Goal: Transaction & Acquisition: Subscribe to service/newsletter

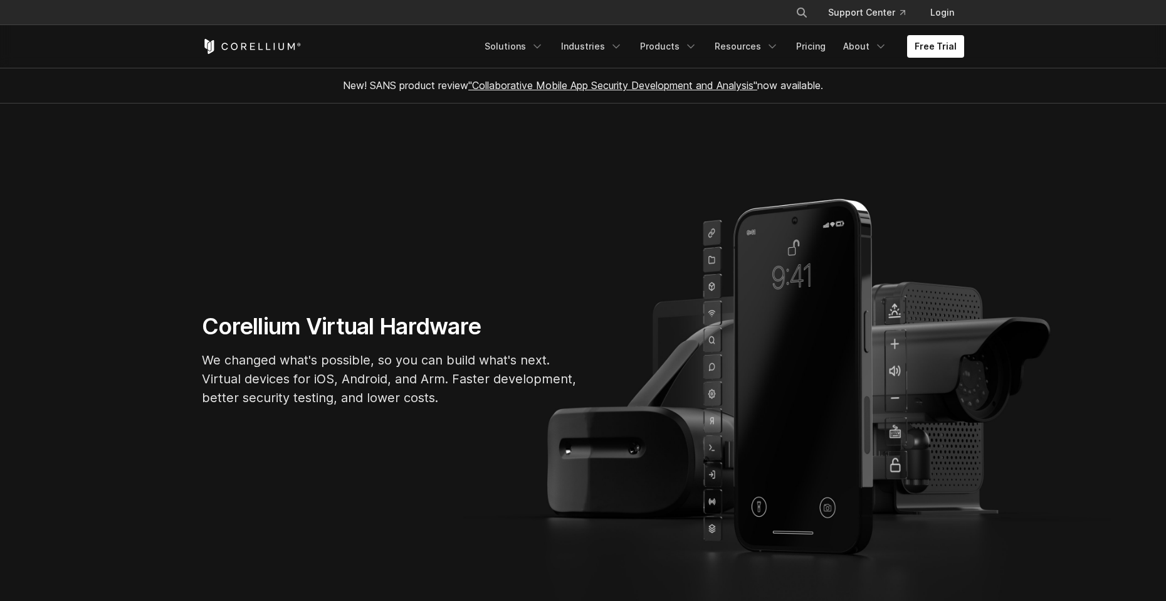
drag, startPoint x: 658, startPoint y: 491, endPoint x: 573, endPoint y: 90, distance: 410.2
click at [521, 41] on link "Solutions" at bounding box center [514, 46] width 74 height 23
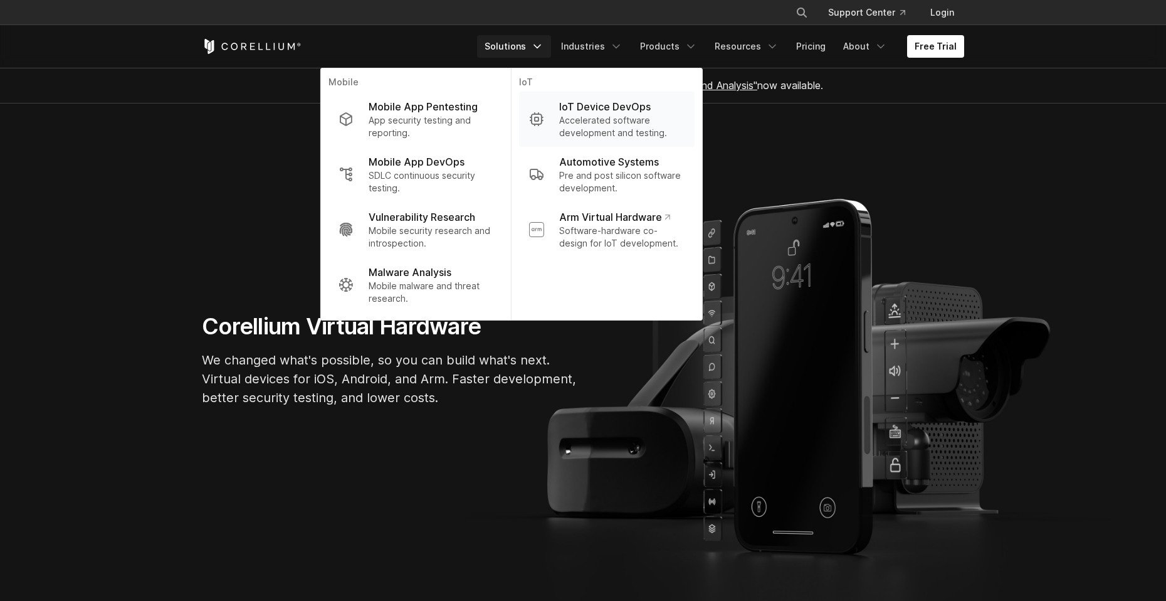
click at [564, 120] on link "IoT Device DevOps Accelerated software development and testing." at bounding box center [607, 119] width 176 height 55
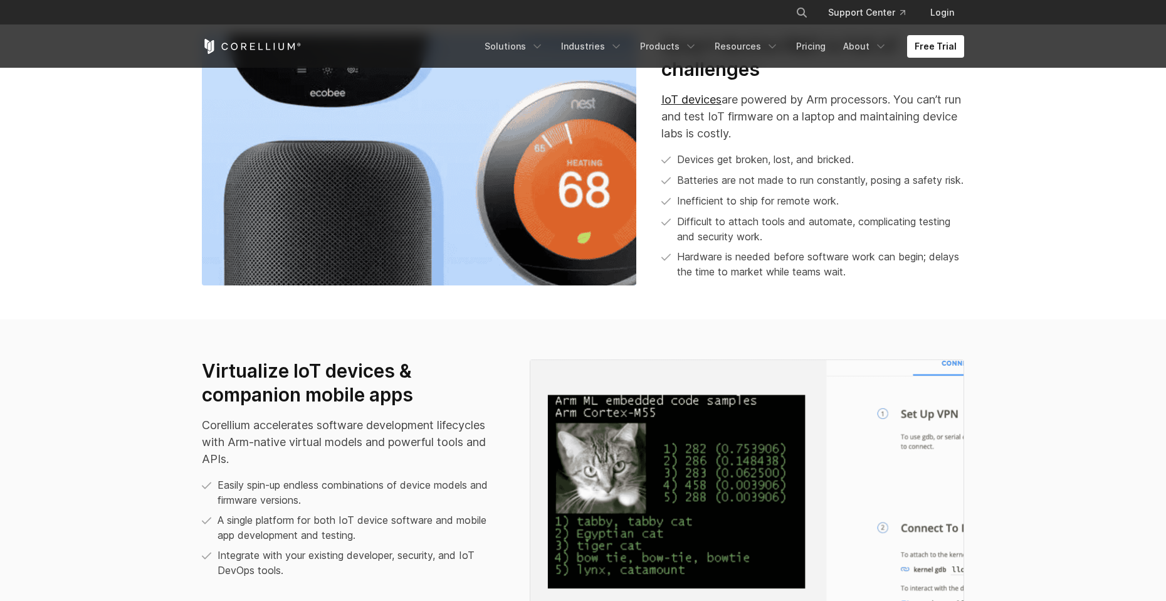
scroll to position [1066, 0]
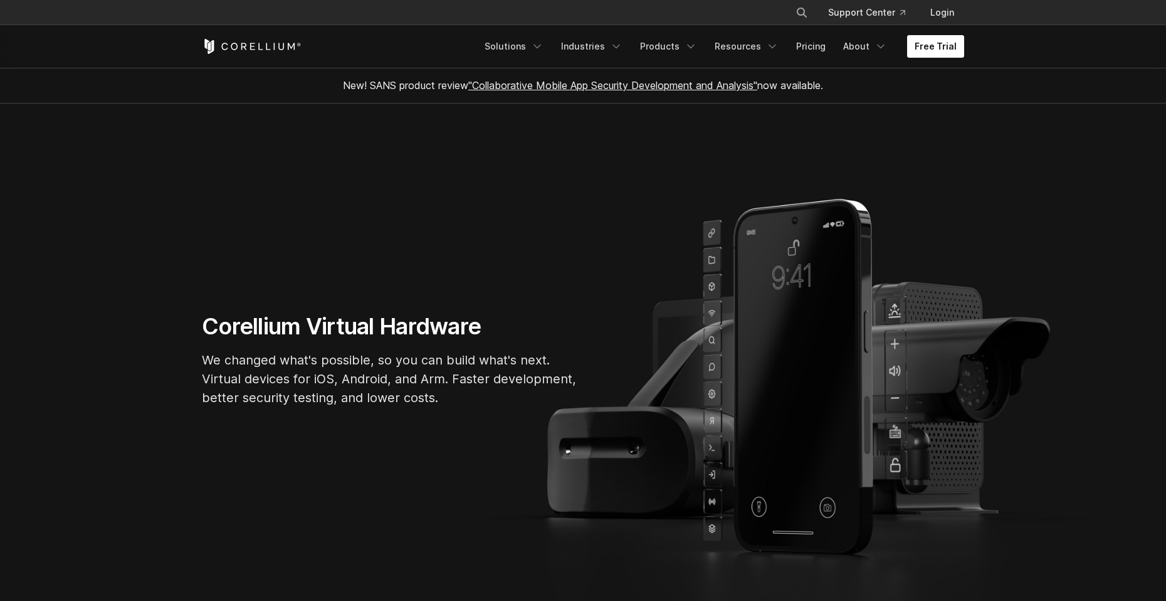
click at [925, 46] on link "Free Trial" at bounding box center [935, 46] width 57 height 23
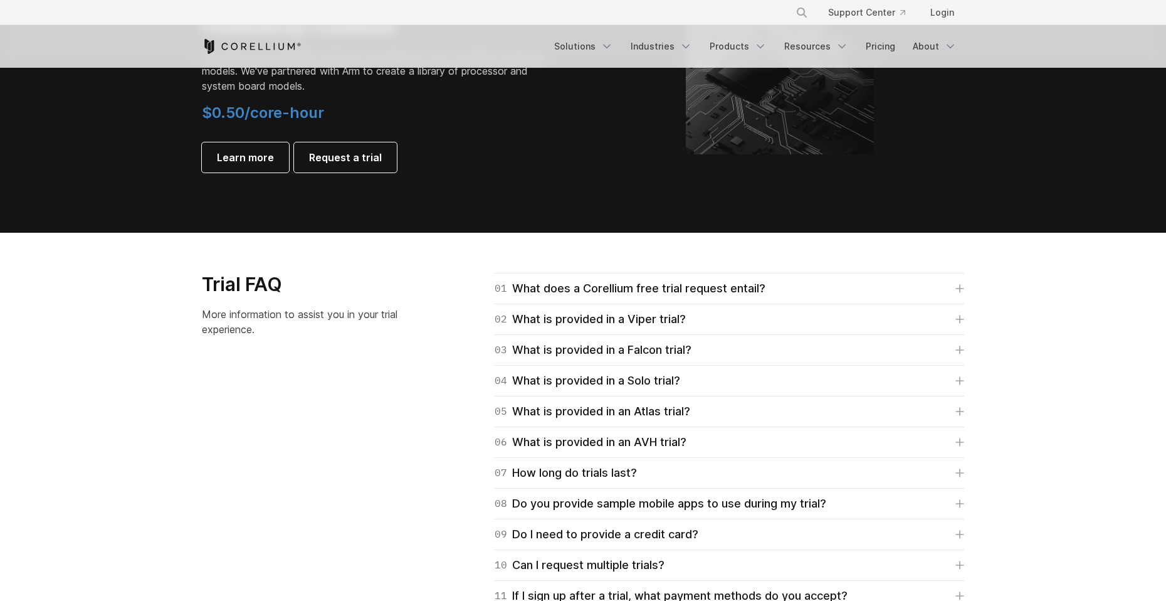
scroll to position [1818, 0]
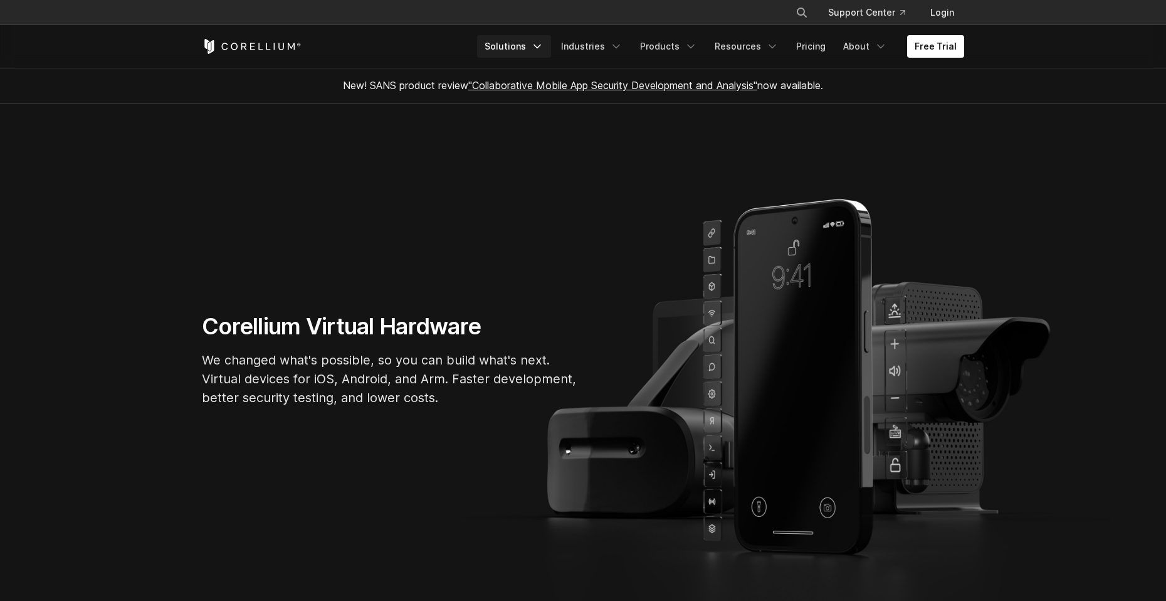
click at [525, 37] on link "Solutions" at bounding box center [514, 46] width 74 height 23
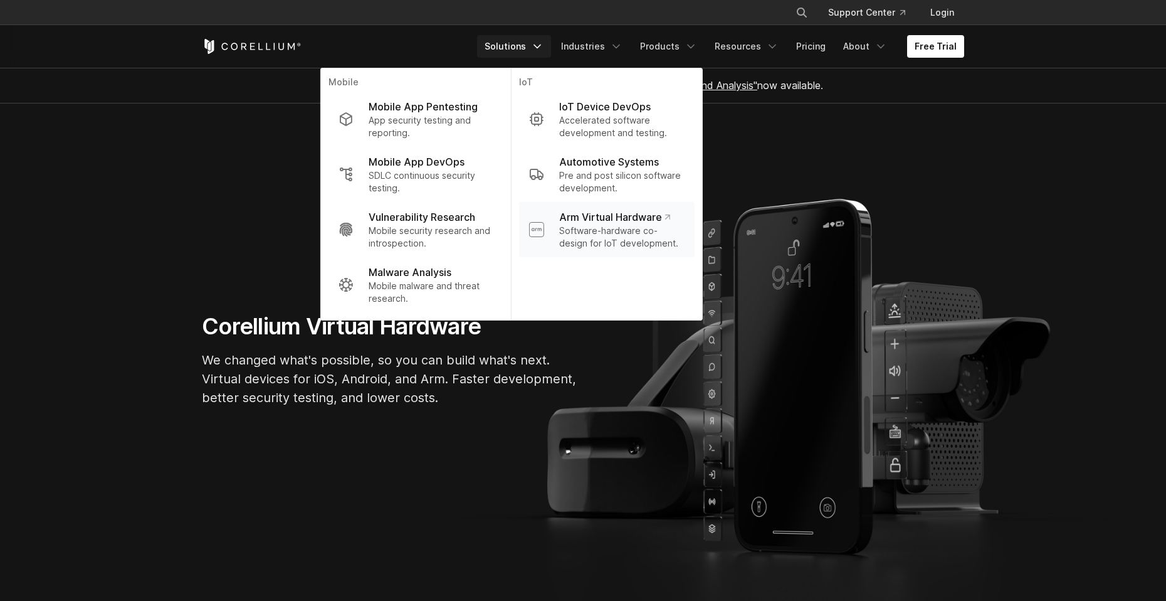
click at [623, 228] on p "Software-hardware co-design for IoT development." at bounding box center [621, 236] width 125 height 25
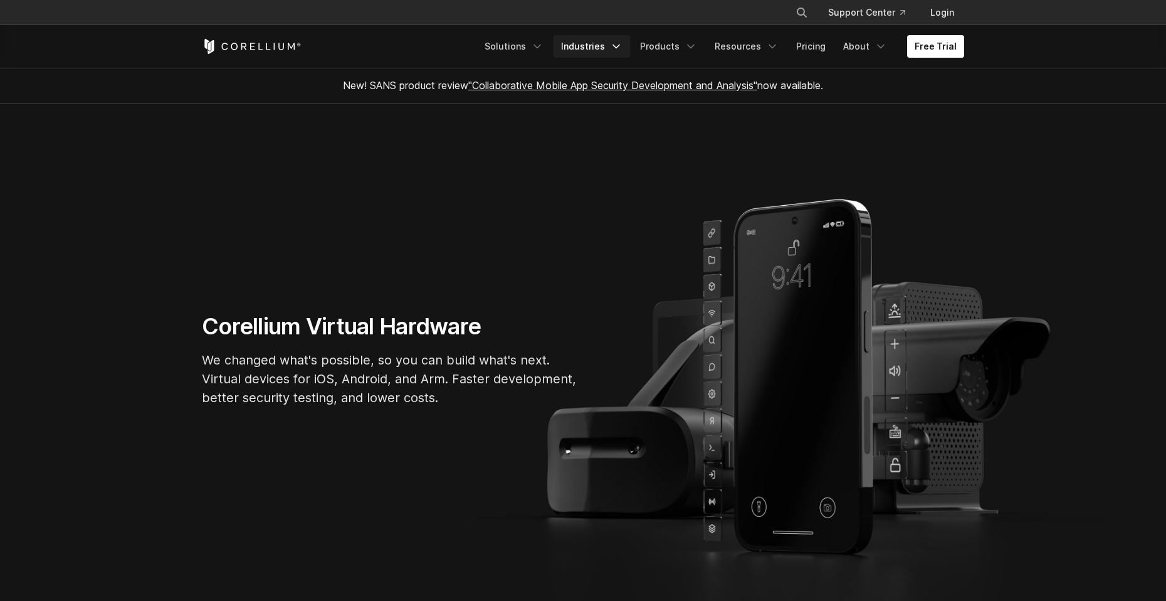
click at [610, 40] on link "Industries" at bounding box center [592, 46] width 76 height 23
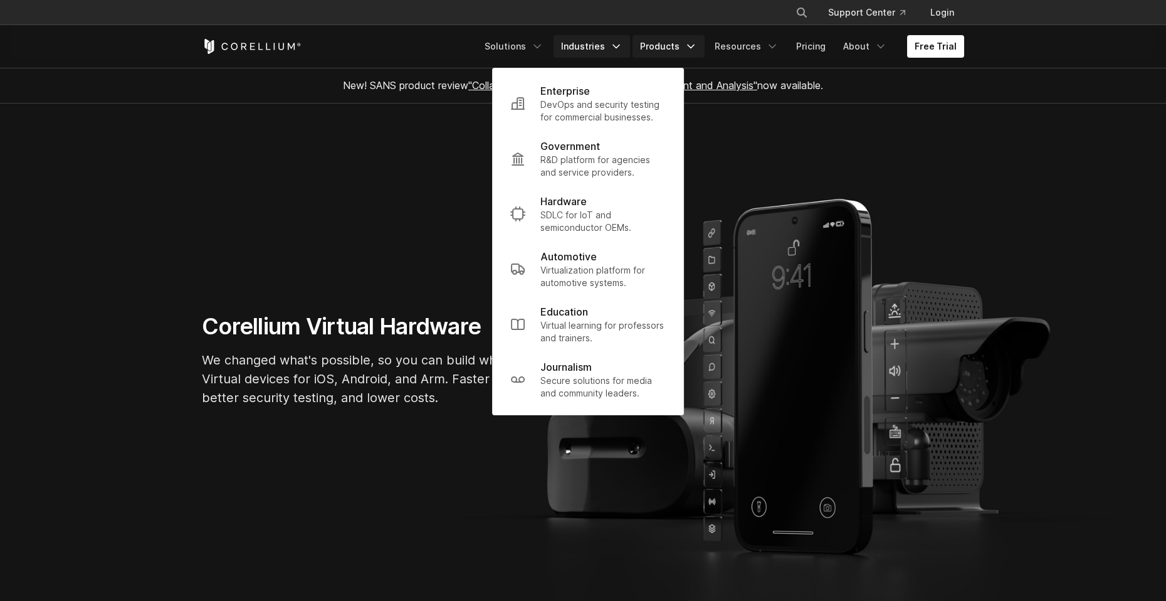
click at [676, 41] on link "Products" at bounding box center [669, 46] width 72 height 23
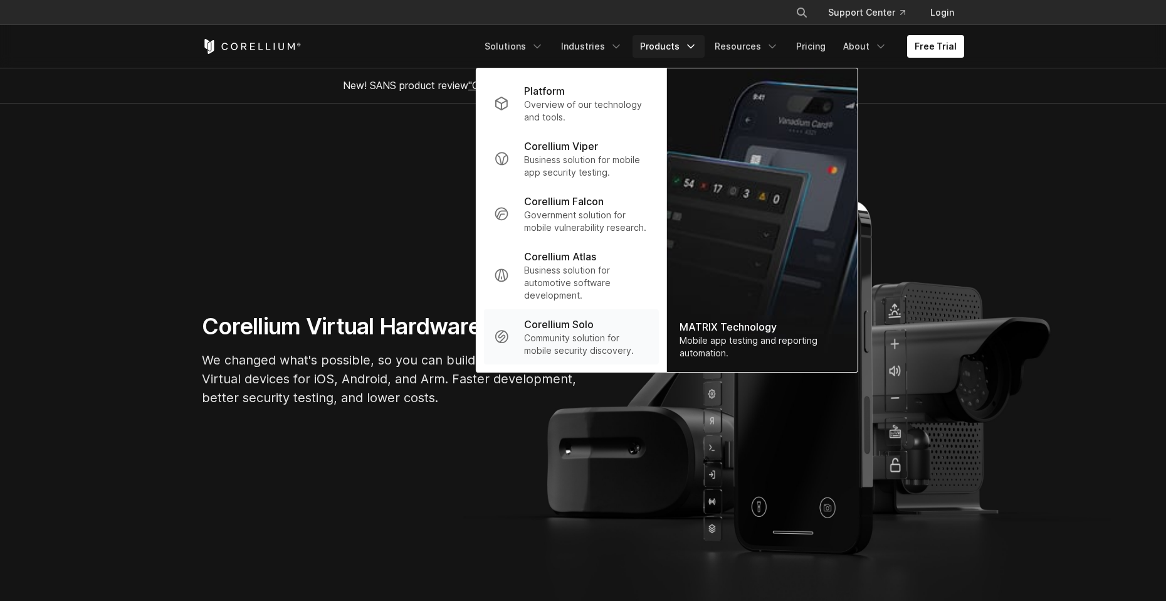
click at [606, 331] on div "Corellium Solo" at bounding box center [586, 324] width 125 height 15
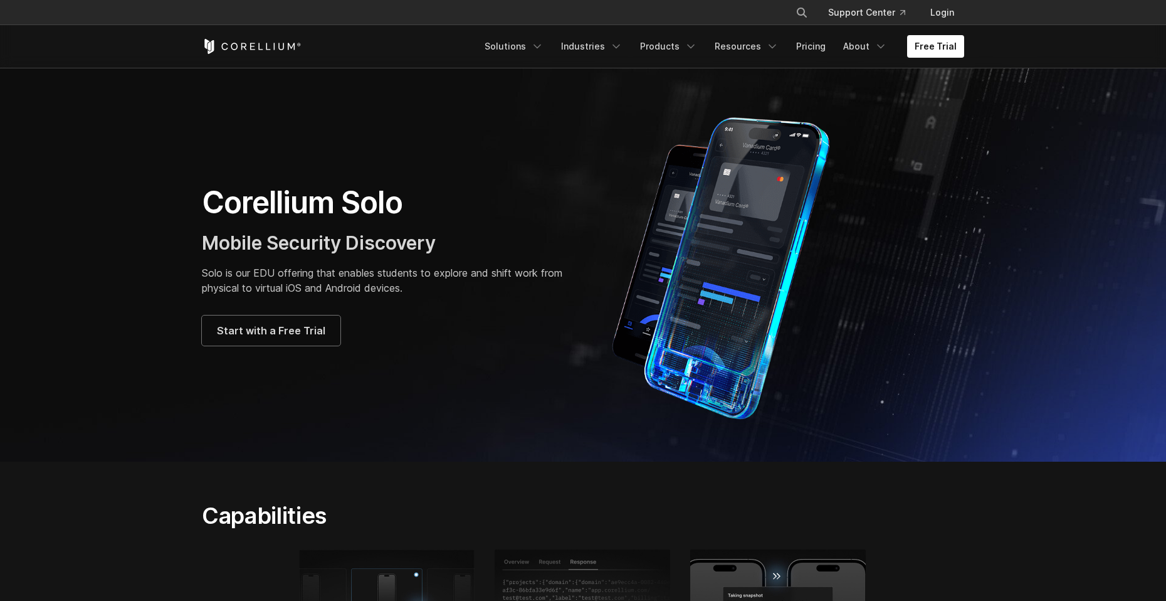
click at [337, 301] on div "Corellium Solo Mobile Security Discovery Solo is our EDU offering that enables …" at bounding box center [386, 265] width 369 height 162
drag, startPoint x: 289, startPoint y: 323, endPoint x: 301, endPoint y: 316, distance: 14.1
click at [288, 323] on span "Start with a Free Trial" at bounding box center [271, 330] width 108 height 15
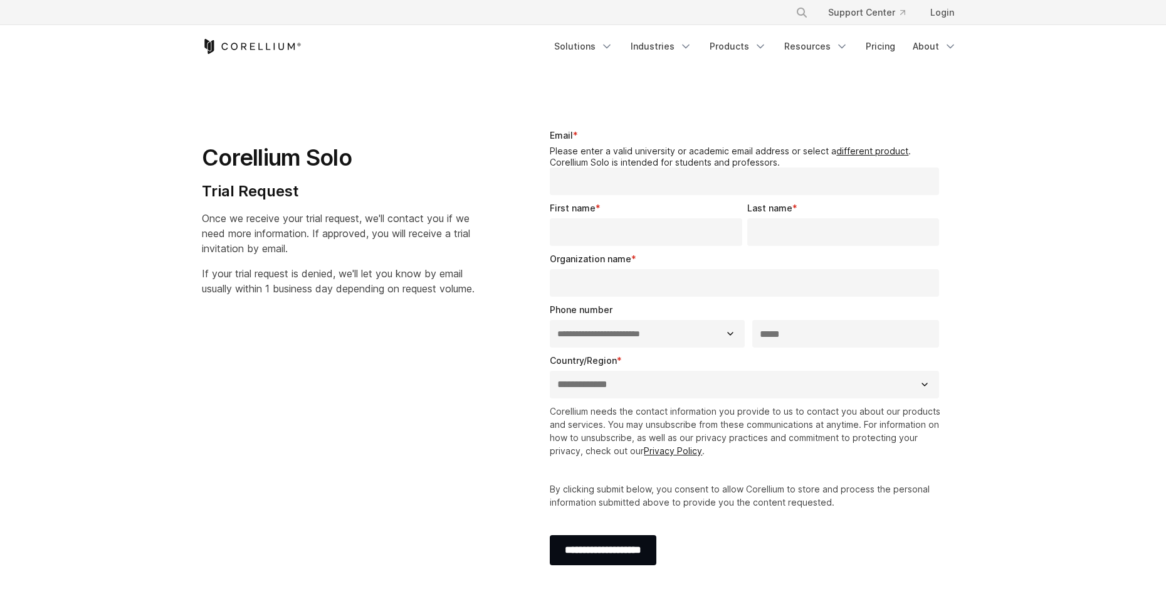
select select "**"
